Goal: Task Accomplishment & Management: Complete application form

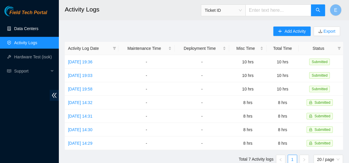
click at [29, 29] on link "Data Centers" at bounding box center [26, 28] width 24 height 5
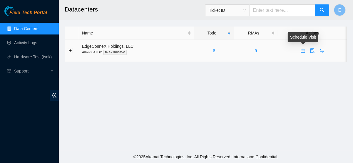
click at [305, 52] on icon "calendar" at bounding box center [303, 51] width 4 height 4
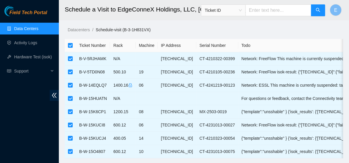
click at [70, 44] on input "checkbox" at bounding box center [70, 45] width 5 height 5
checkbox input "false"
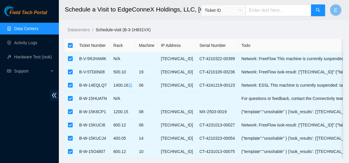
checkbox input "false"
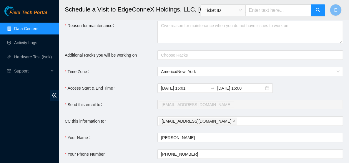
scroll to position [144, 0]
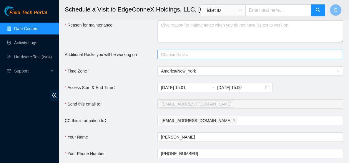
click at [179, 58] on div at bounding box center [247, 54] width 177 height 7
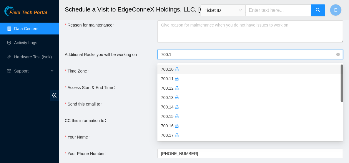
type input "700.16"
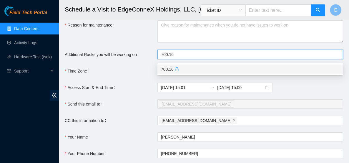
click at [182, 70] on div "700.16" at bounding box center [250, 69] width 179 height 6
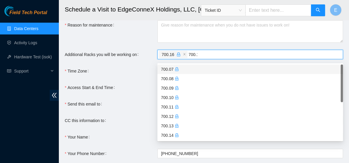
type input "700.14"
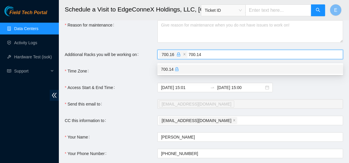
click at [175, 68] on icon "lock" at bounding box center [177, 69] width 4 height 4
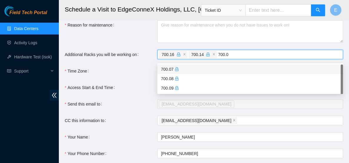
type input "700.09"
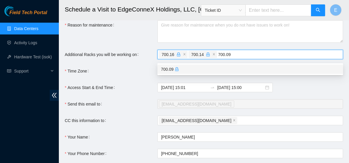
click at [175, 68] on icon "lock" at bounding box center [177, 69] width 4 height 4
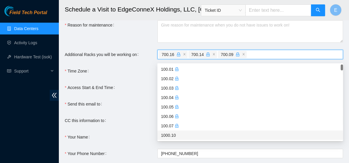
click at [141, 71] on div "Time Zone" at bounding box center [111, 70] width 93 height 9
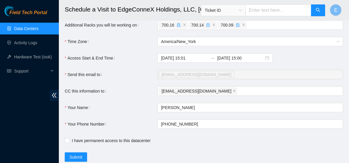
scroll to position [174, 0]
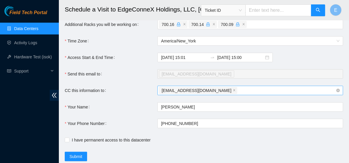
click at [221, 94] on div "e.caldwell0915@gmail.com" at bounding box center [247, 90] width 177 height 8
type input "airvin@akamai.com"
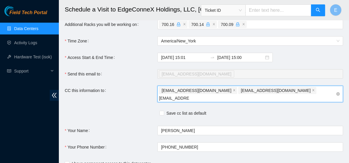
type input "rvolel@akamai.com"
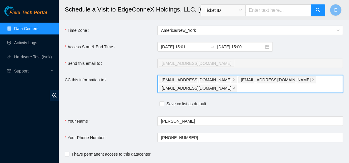
scroll to position [179, 0]
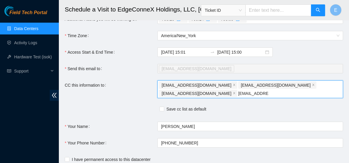
type input "nie-atl@akamai.com"
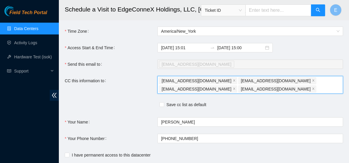
scroll to position [183, 0]
click at [163, 107] on input "Save cc list as default" at bounding box center [161, 105] width 4 height 4
checkbox input "true"
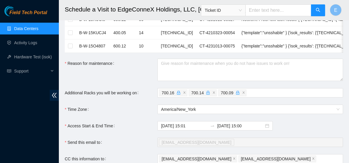
scroll to position [105, 0]
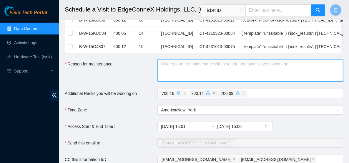
click at [199, 75] on textarea "Reason for maintenance" at bounding box center [250, 70] width 186 height 22
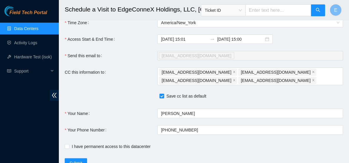
scroll to position [219, 0]
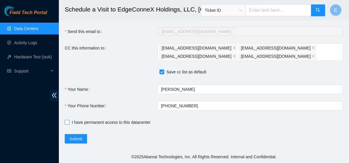
type textarea "colos asking for blanket panels"
click at [68, 121] on input "I have permanent access to this datacenter" at bounding box center [67, 122] width 4 height 4
checkbox input "true"
click at [78, 137] on span "Submit" at bounding box center [75, 138] width 13 height 6
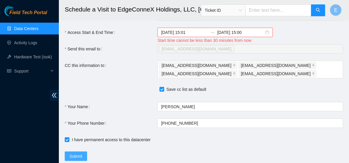
scroll to position [198, 0]
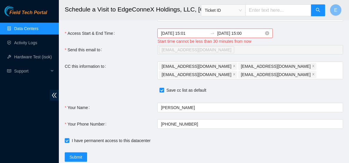
click at [193, 33] on div "2025-09-05 15:01 2025-09-06 15:00" at bounding box center [214, 33] width 115 height 9
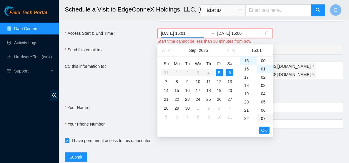
scroll to position [0, 0]
click at [245, 68] on div "16" at bounding box center [248, 69] width 16 height 8
click at [266, 96] on div "10" at bounding box center [265, 96] width 16 height 8
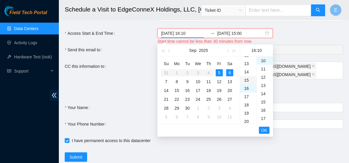
click at [245, 78] on div "15" at bounding box center [248, 80] width 16 height 8
click at [244, 35] on input "2025-09-06 15:00" at bounding box center [240, 33] width 47 height 6
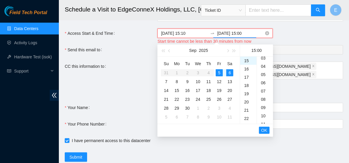
scroll to position [0, 0]
click at [261, 130] on button "OK" at bounding box center [264, 130] width 11 height 7
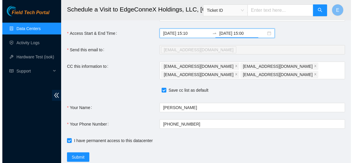
scroll to position [219, 0]
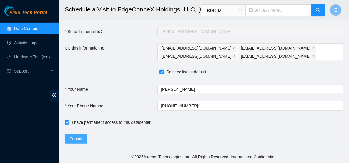
click at [76, 140] on span "Submit" at bounding box center [75, 138] width 13 height 6
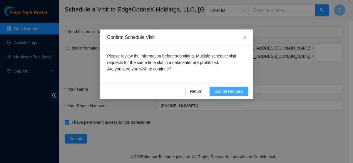
click at [224, 90] on span "Submit Request" at bounding box center [228, 91] width 29 height 6
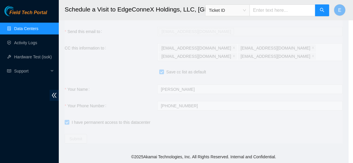
type input "2025-09-05 15:11"
